Goal: Information Seeking & Learning: Learn about a topic

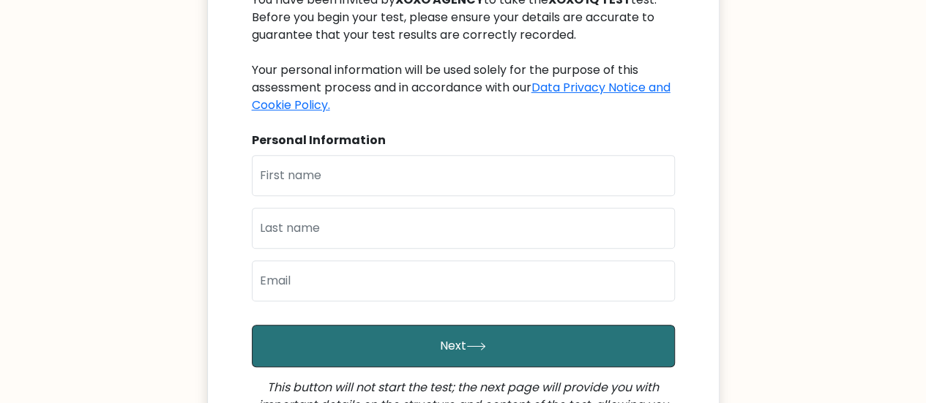
scroll to position [204, 0]
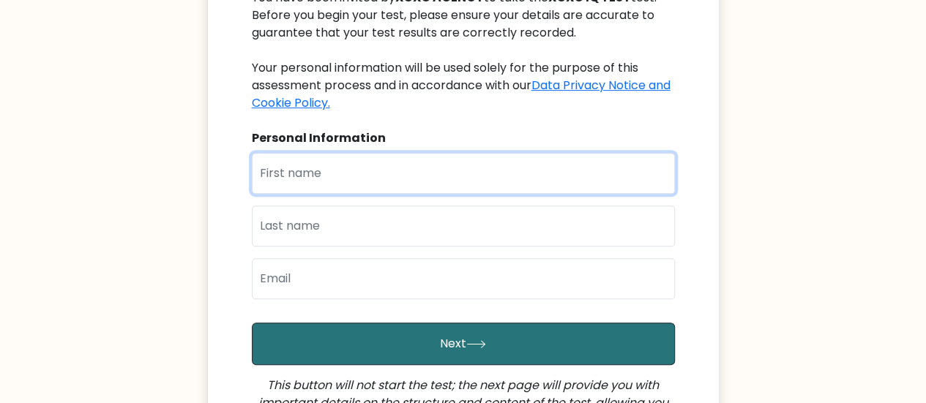
click at [455, 169] on input "text" at bounding box center [463, 173] width 423 height 41
type input "Bryan"
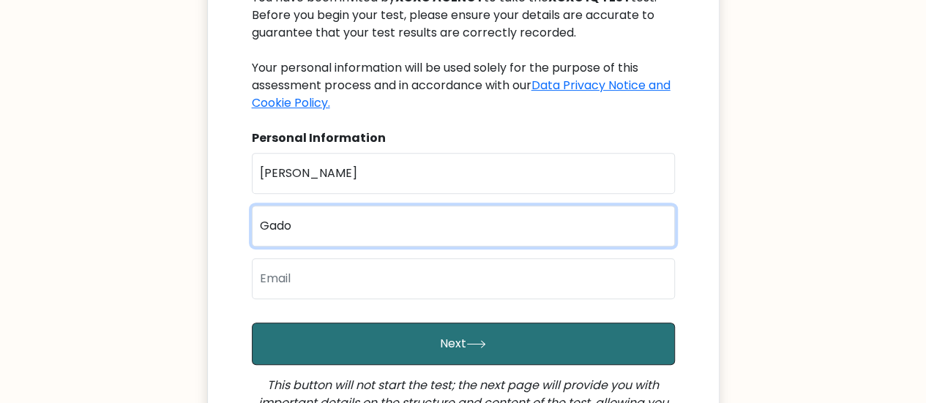
type input "Gado"
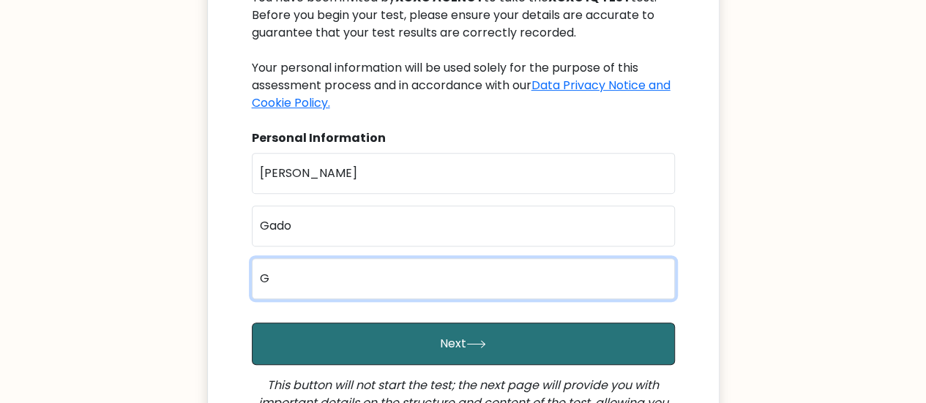
type input "gado.bryan70n@gmail.com"
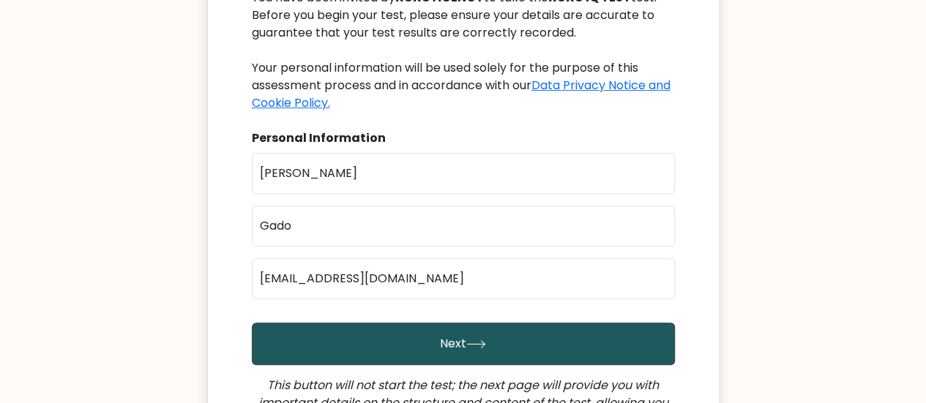
click at [480, 351] on button "Next" at bounding box center [463, 344] width 423 height 42
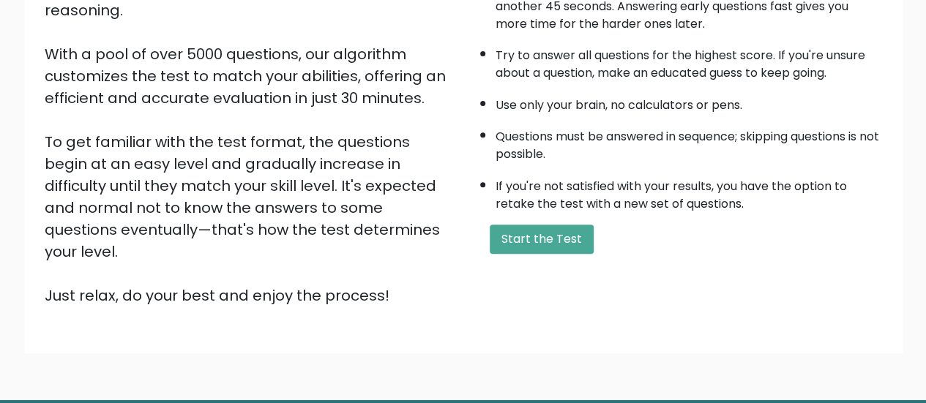
scroll to position [242, 0]
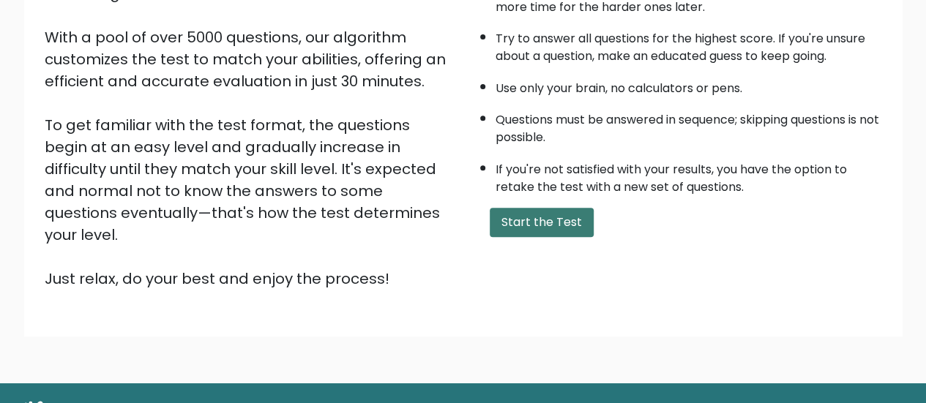
click at [549, 223] on button "Start the Test" at bounding box center [542, 222] width 104 height 29
click at [553, 221] on button "Start the Test" at bounding box center [542, 222] width 104 height 29
click at [549, 217] on button "Start the Test" at bounding box center [542, 222] width 104 height 29
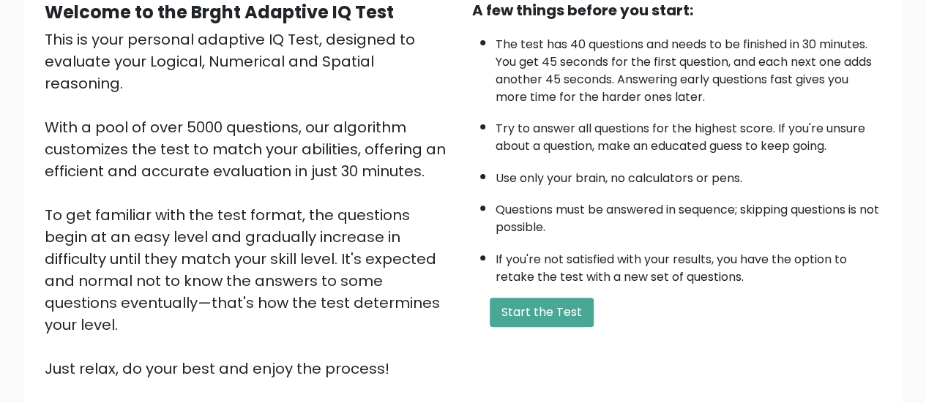
scroll to position [141, 0]
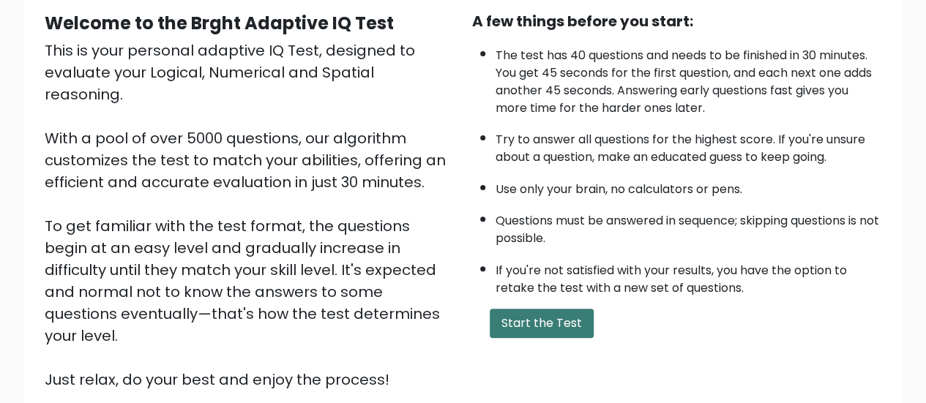
click at [546, 316] on button "Start the Test" at bounding box center [542, 323] width 104 height 29
click at [518, 327] on button "Start the Test" at bounding box center [542, 323] width 104 height 29
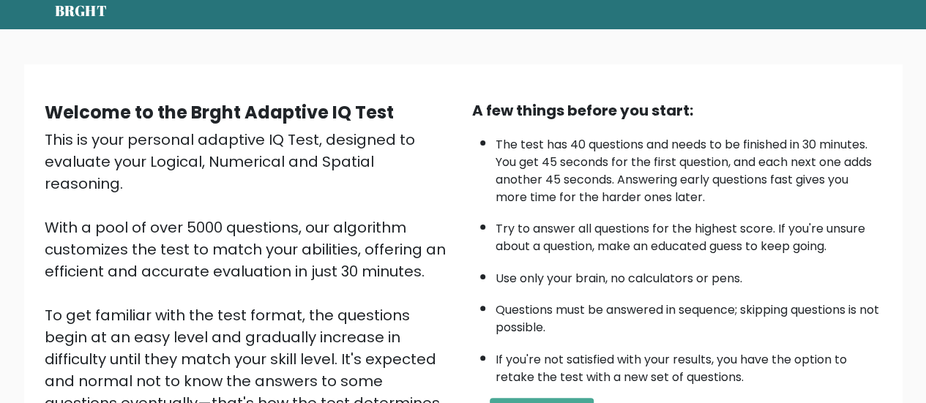
scroll to position [0, 0]
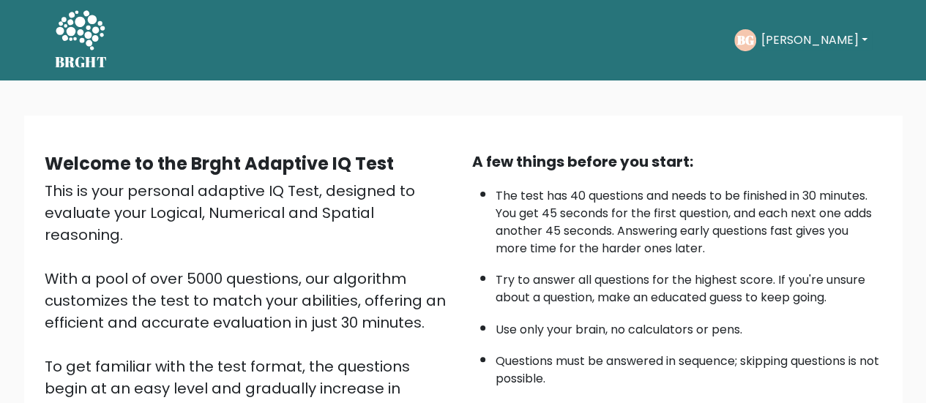
click at [791, 36] on button "Bryan" at bounding box center [813, 40] width 115 height 19
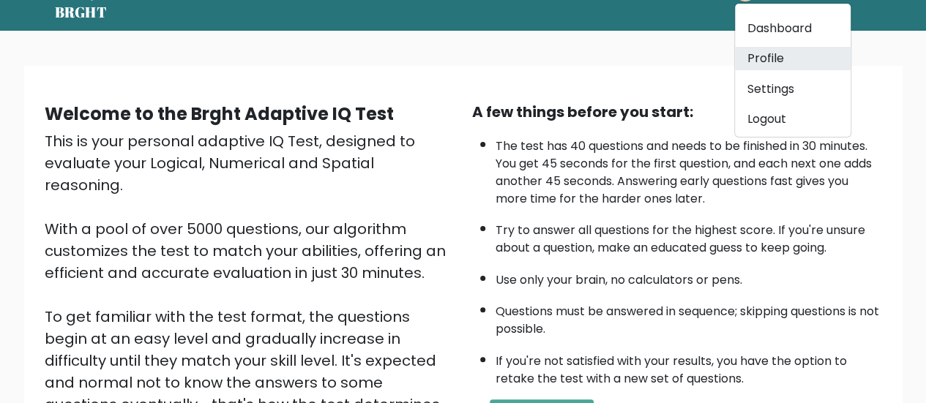
scroll to position [73, 0]
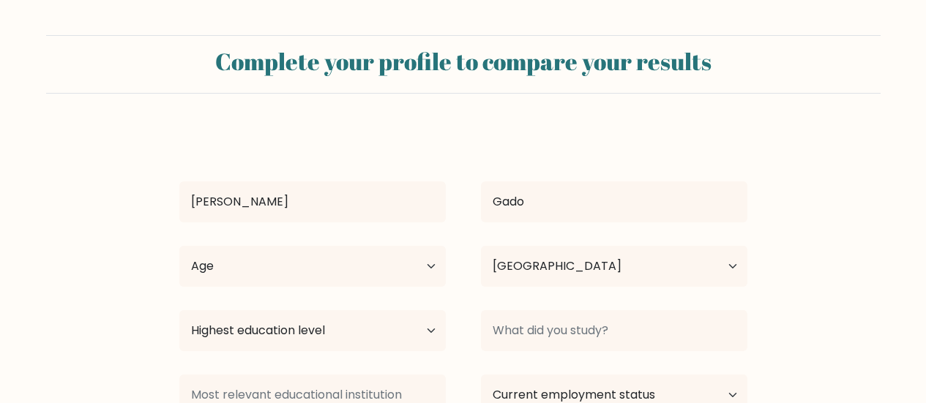
select select "PH"
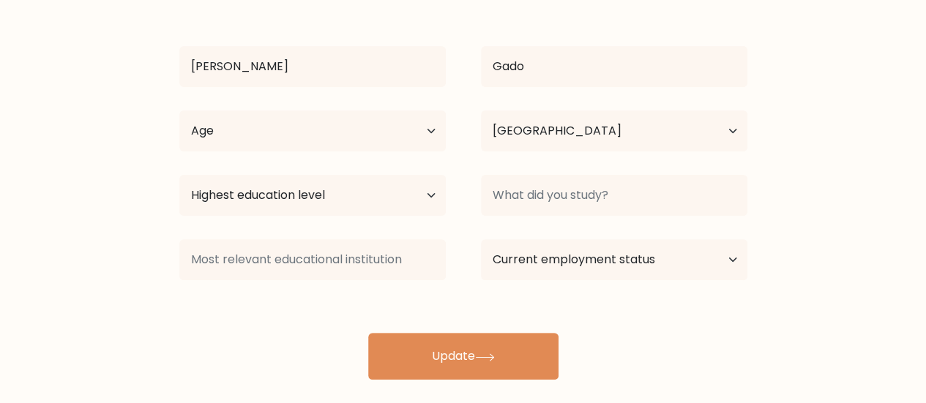
scroll to position [145, 0]
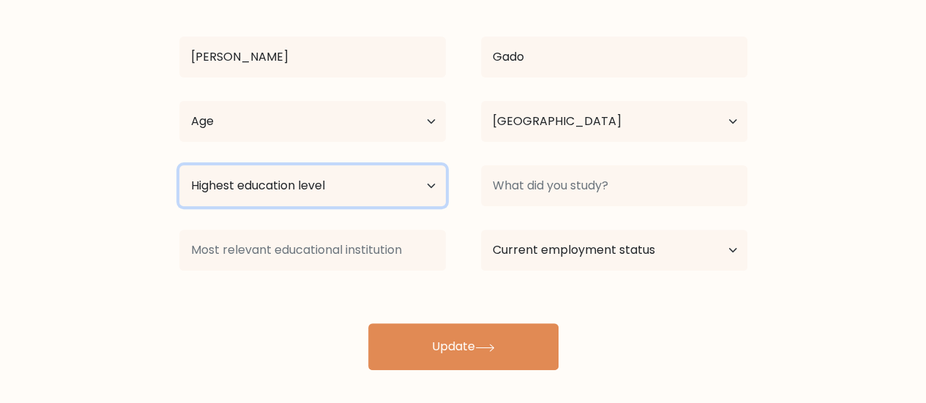
click at [347, 181] on select "Highest education level No schooling Primary Lower Secondary Upper Secondary Oc…" at bounding box center [312, 185] width 266 height 41
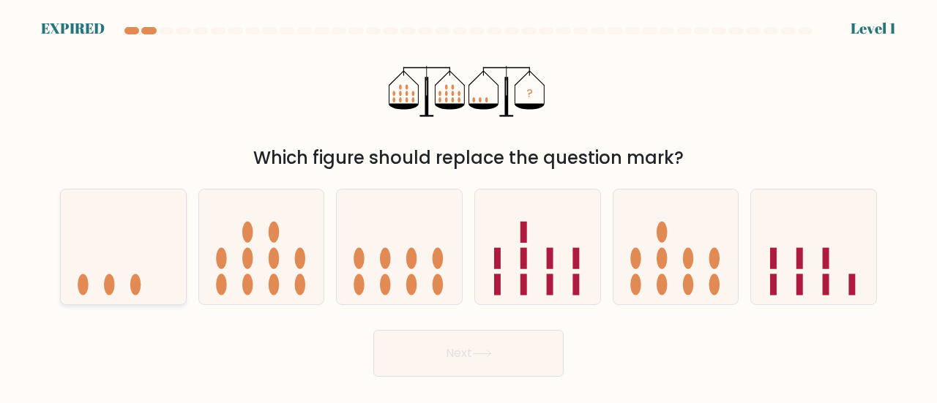
click at [155, 237] on icon at bounding box center [123, 246] width 125 height 103
click at [469, 206] on input "a." at bounding box center [469, 204] width 1 height 4
radio input "true"
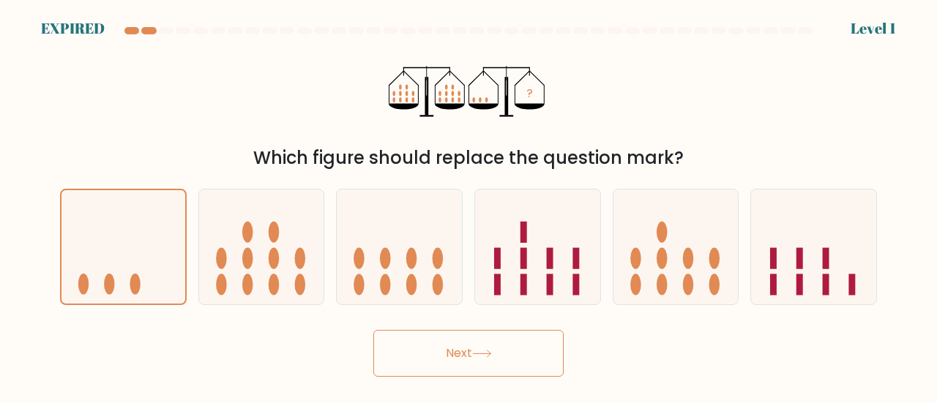
click at [447, 348] on button "Next" at bounding box center [468, 353] width 190 height 47
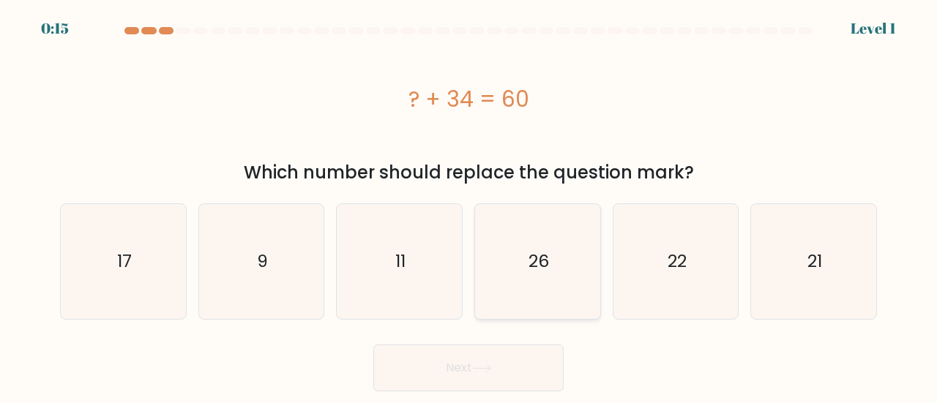
click at [526, 259] on icon "26" at bounding box center [537, 261] width 115 height 115
click at [469, 206] on input "d. 26" at bounding box center [469, 204] width 1 height 4
radio input "true"
click at [503, 360] on button "Next" at bounding box center [468, 368] width 190 height 47
click at [469, 370] on button "Next" at bounding box center [468, 368] width 190 height 47
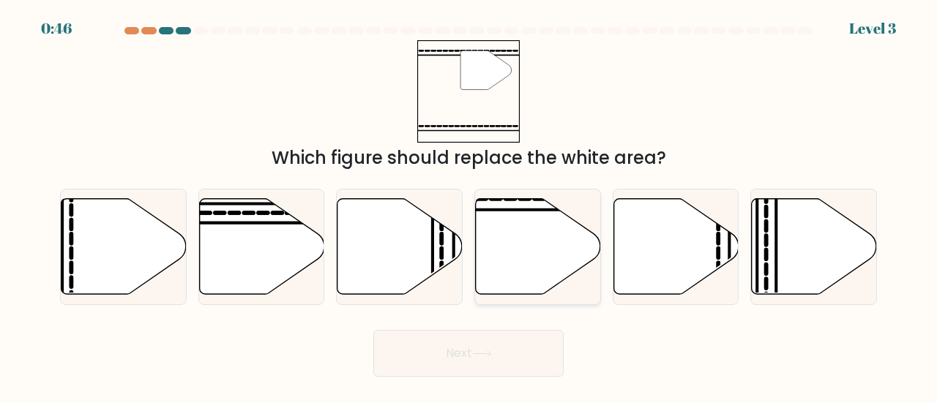
click at [518, 253] on icon at bounding box center [538, 246] width 125 height 96
click at [469, 206] on input "d." at bounding box center [469, 204] width 1 height 4
radio input "true"
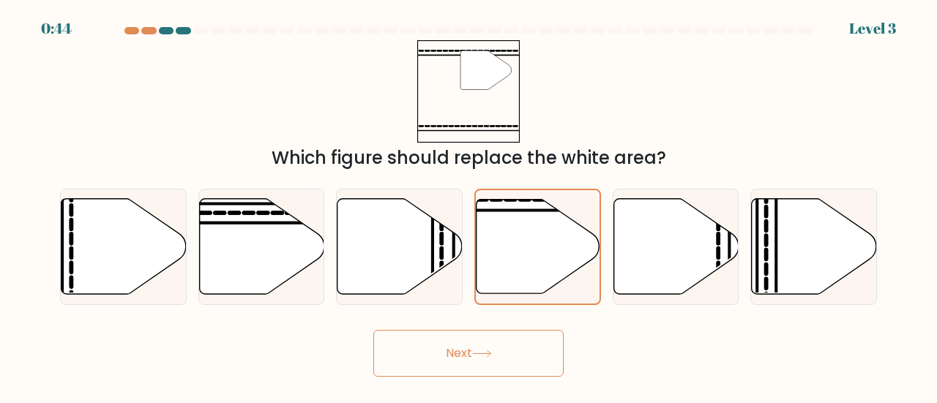
click at [485, 352] on icon at bounding box center [482, 354] width 20 height 8
click at [539, 261] on icon at bounding box center [539, 246] width 124 height 94
click at [469, 206] on input "d." at bounding box center [469, 204] width 1 height 4
click at [473, 349] on button "Next" at bounding box center [468, 353] width 190 height 47
click at [474, 339] on button "Next" at bounding box center [468, 353] width 190 height 47
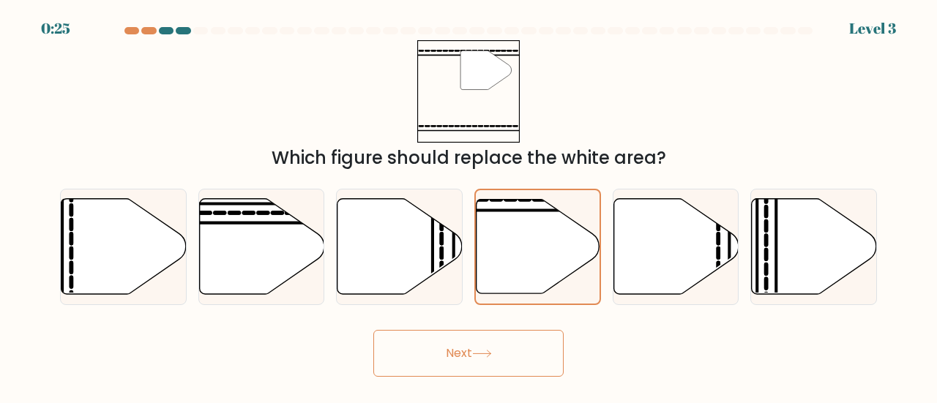
click at [494, 363] on button "Next" at bounding box center [468, 353] width 190 height 47
click at [511, 214] on icon at bounding box center [539, 246] width 124 height 94
click at [469, 206] on input "d." at bounding box center [469, 204] width 1 height 4
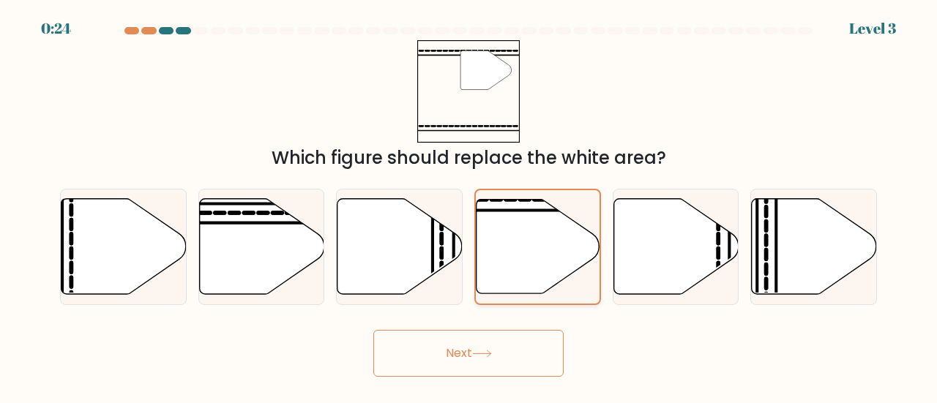
click at [511, 214] on icon at bounding box center [539, 246] width 124 height 94
click at [469, 206] on input "d." at bounding box center [469, 204] width 1 height 4
click at [511, 214] on icon at bounding box center [539, 246] width 124 height 94
click at [469, 206] on input "d." at bounding box center [469, 204] width 1 height 4
click at [463, 340] on button "Next" at bounding box center [468, 353] width 190 height 47
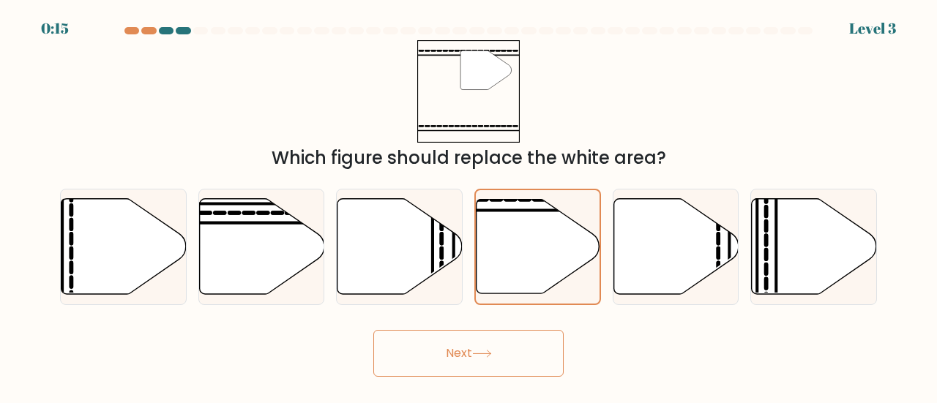
click at [439, 353] on button "Next" at bounding box center [468, 353] width 190 height 47
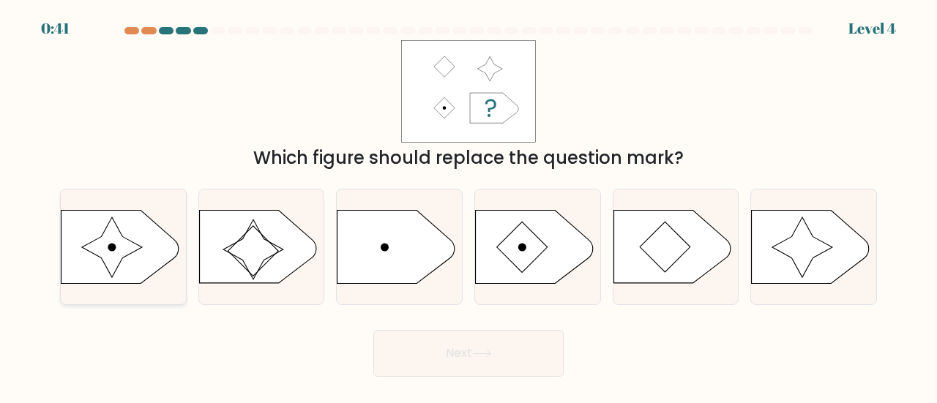
click at [122, 256] on icon at bounding box center [112, 247] width 60 height 60
click at [469, 206] on input "a." at bounding box center [469, 204] width 1 height 4
radio input "true"
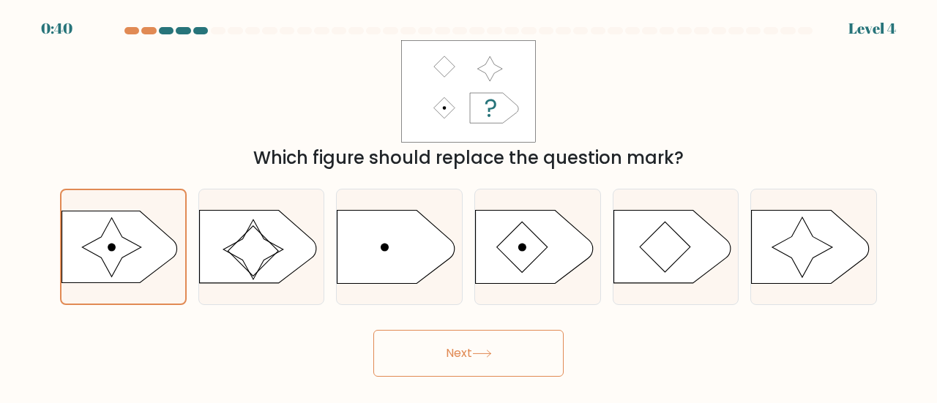
click at [481, 361] on button "Next" at bounding box center [468, 353] width 190 height 47
click at [465, 363] on button "Next" at bounding box center [468, 353] width 190 height 47
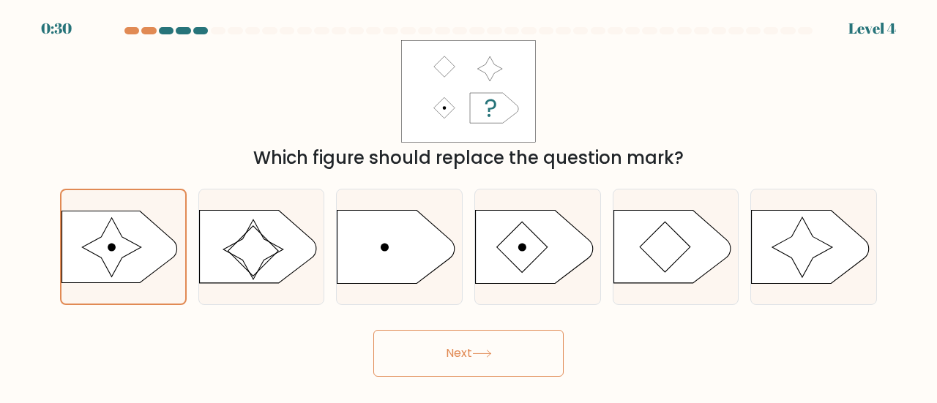
click at [465, 363] on button "Next" at bounding box center [468, 353] width 190 height 47
click at [488, 362] on button "Next" at bounding box center [468, 353] width 190 height 47
click at [451, 362] on button "Next" at bounding box center [468, 353] width 190 height 47
click at [451, 361] on button "Next" at bounding box center [468, 353] width 190 height 47
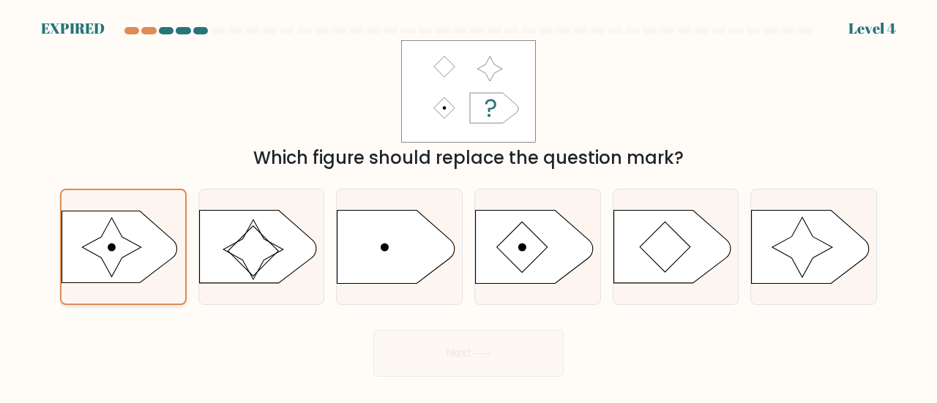
click at [113, 247] on circle at bounding box center [112, 248] width 8 height 8
click at [469, 206] on input "a." at bounding box center [469, 204] width 1 height 4
click at [459, 340] on div "Next" at bounding box center [468, 350] width 835 height 54
click at [124, 257] on icon at bounding box center [112, 247] width 59 height 59
click at [469, 206] on input "a." at bounding box center [469, 204] width 1 height 4
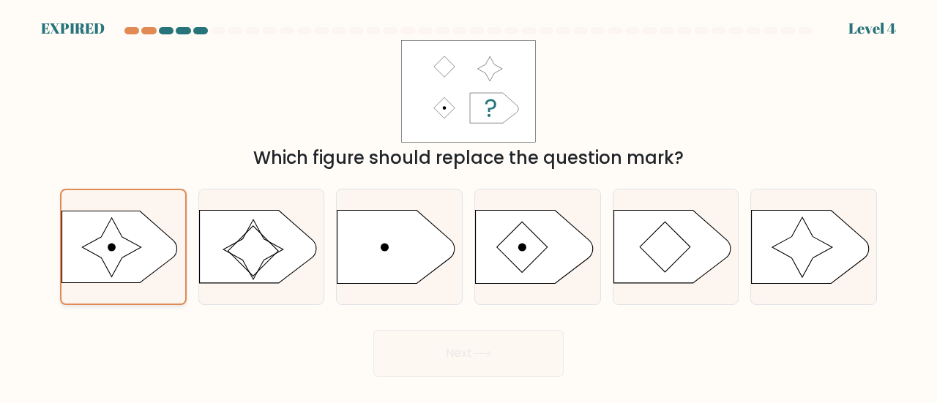
click at [124, 257] on icon at bounding box center [112, 247] width 59 height 59
click at [469, 206] on input "a." at bounding box center [469, 204] width 1 height 4
click at [124, 257] on icon at bounding box center [112, 247] width 59 height 59
click at [469, 206] on input "a." at bounding box center [469, 204] width 1 height 4
click at [505, 372] on div "Next" at bounding box center [468, 350] width 835 height 54
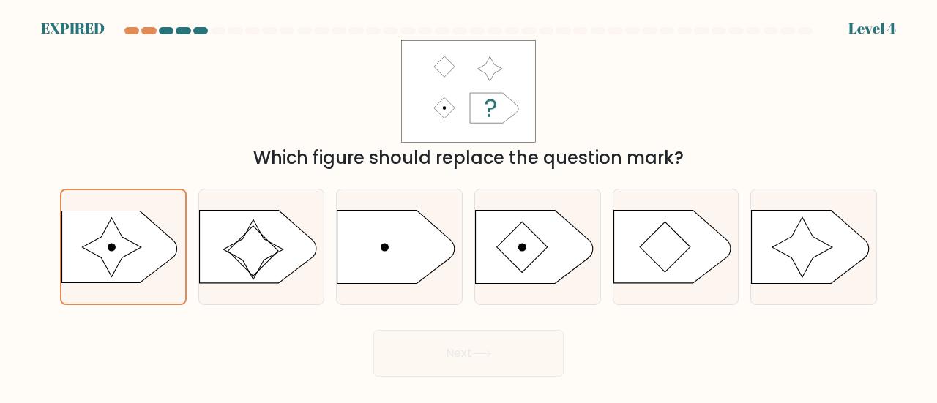
click at [505, 361] on div "Next" at bounding box center [468, 350] width 835 height 54
click at [864, 266] on icon at bounding box center [813, 247] width 125 height 74
click at [469, 206] on input "f." at bounding box center [469, 204] width 1 height 4
radio input "true"
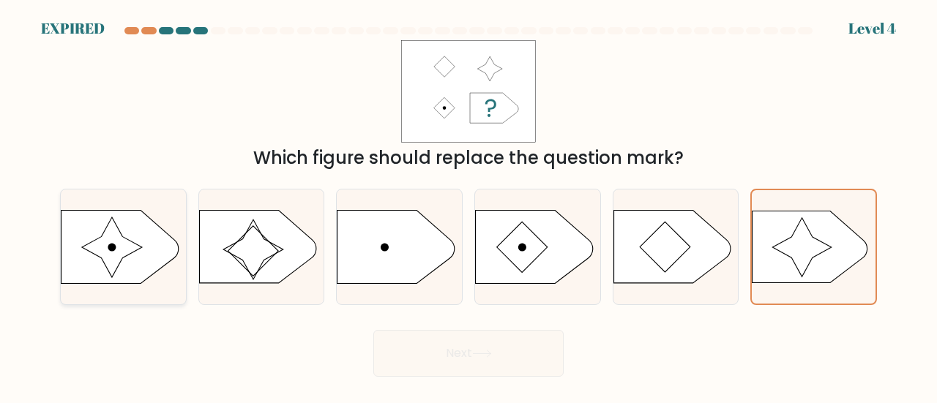
click at [148, 260] on icon at bounding box center [119, 247] width 117 height 73
click at [469, 206] on input "a." at bounding box center [469, 204] width 1 height 4
radio input "true"
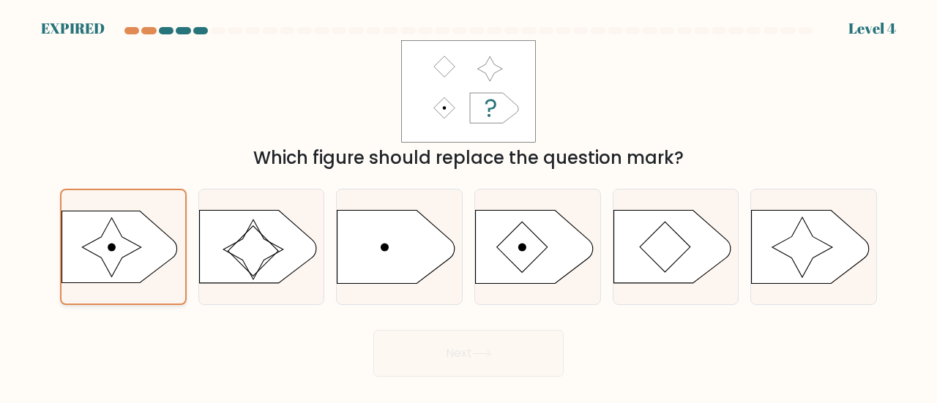
click at [130, 275] on icon at bounding box center [120, 247] width 116 height 72
click at [469, 206] on input "a." at bounding box center [469, 204] width 1 height 4
click at [130, 275] on icon at bounding box center [120, 247] width 116 height 72
click at [469, 206] on input "a." at bounding box center [469, 204] width 1 height 4
click at [130, 275] on icon at bounding box center [120, 247] width 116 height 72
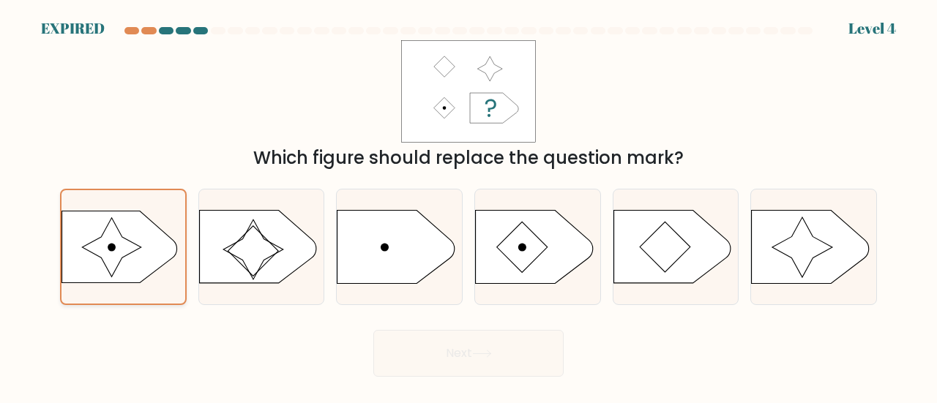
click at [469, 206] on input "a." at bounding box center [469, 204] width 1 height 4
click at [130, 275] on icon at bounding box center [120, 247] width 116 height 72
click at [469, 206] on input "a." at bounding box center [469, 204] width 1 height 4
click at [156, 121] on div "Which figure should replace the question mark?" at bounding box center [468, 105] width 835 height 131
